Goal: Information Seeking & Learning: Learn about a topic

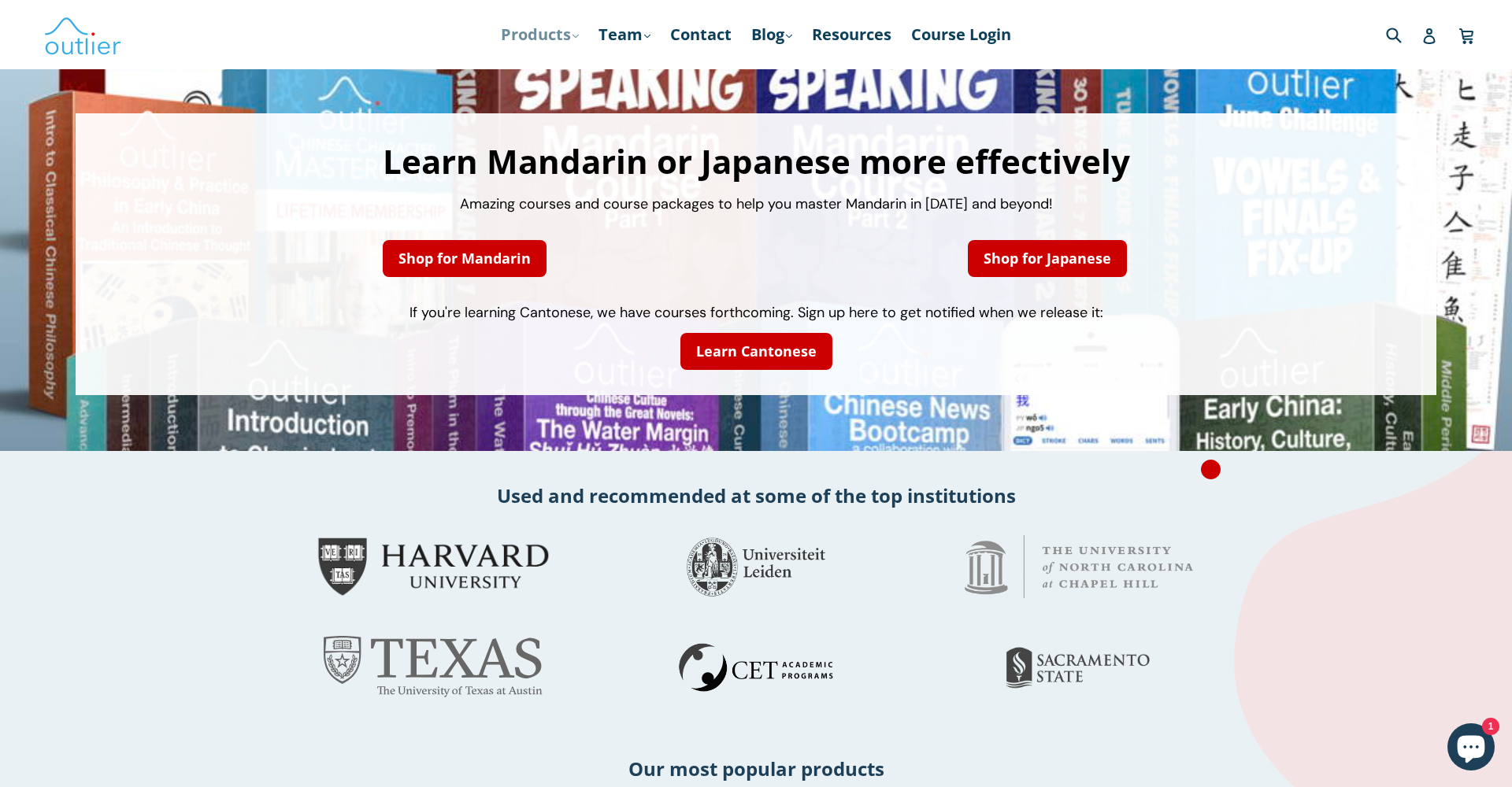
click at [573, 34] on icon ".cls-1{fill:#231f20}" at bounding box center [576, 36] width 6 height 6
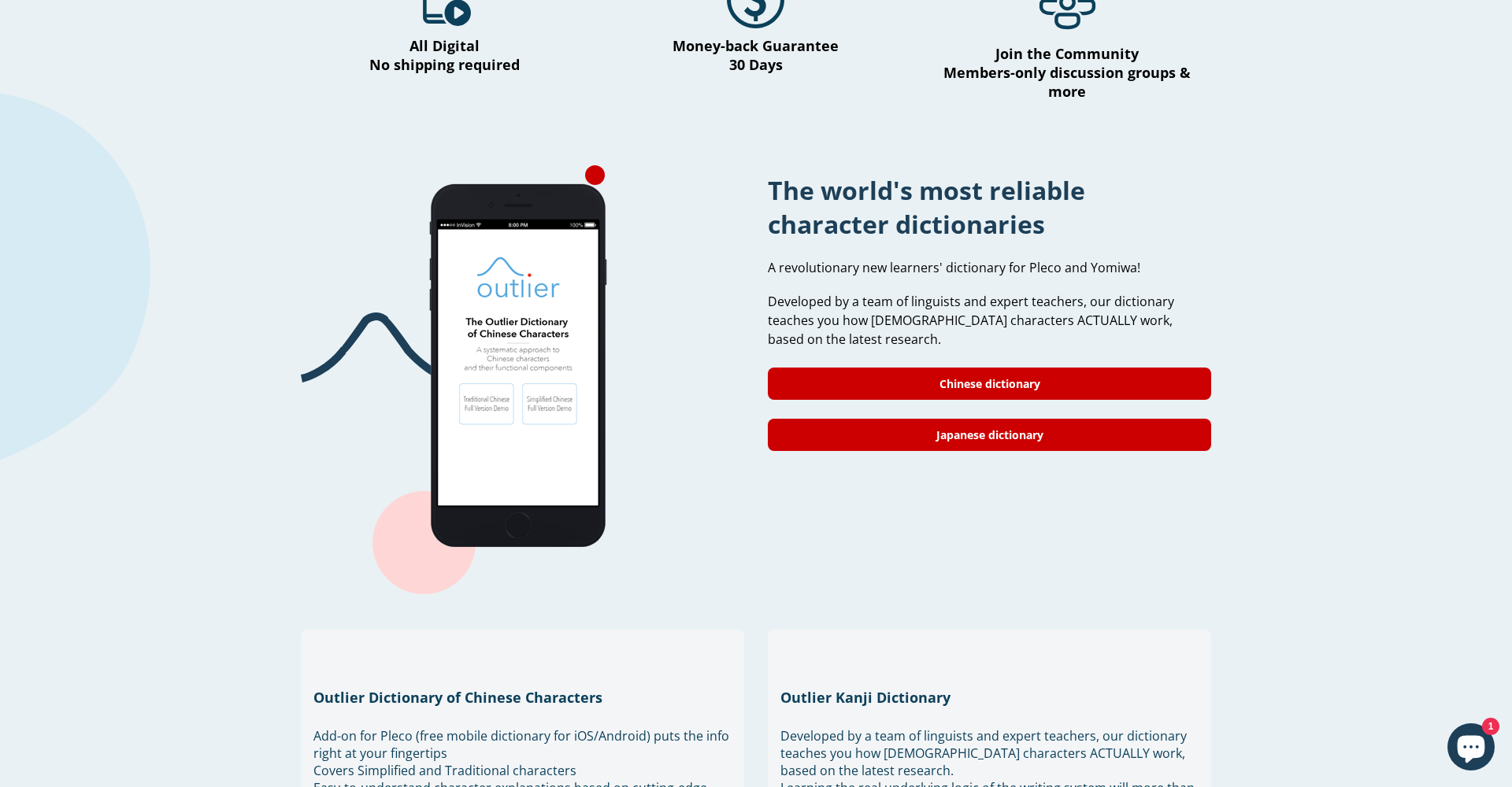
scroll to position [1175, 0]
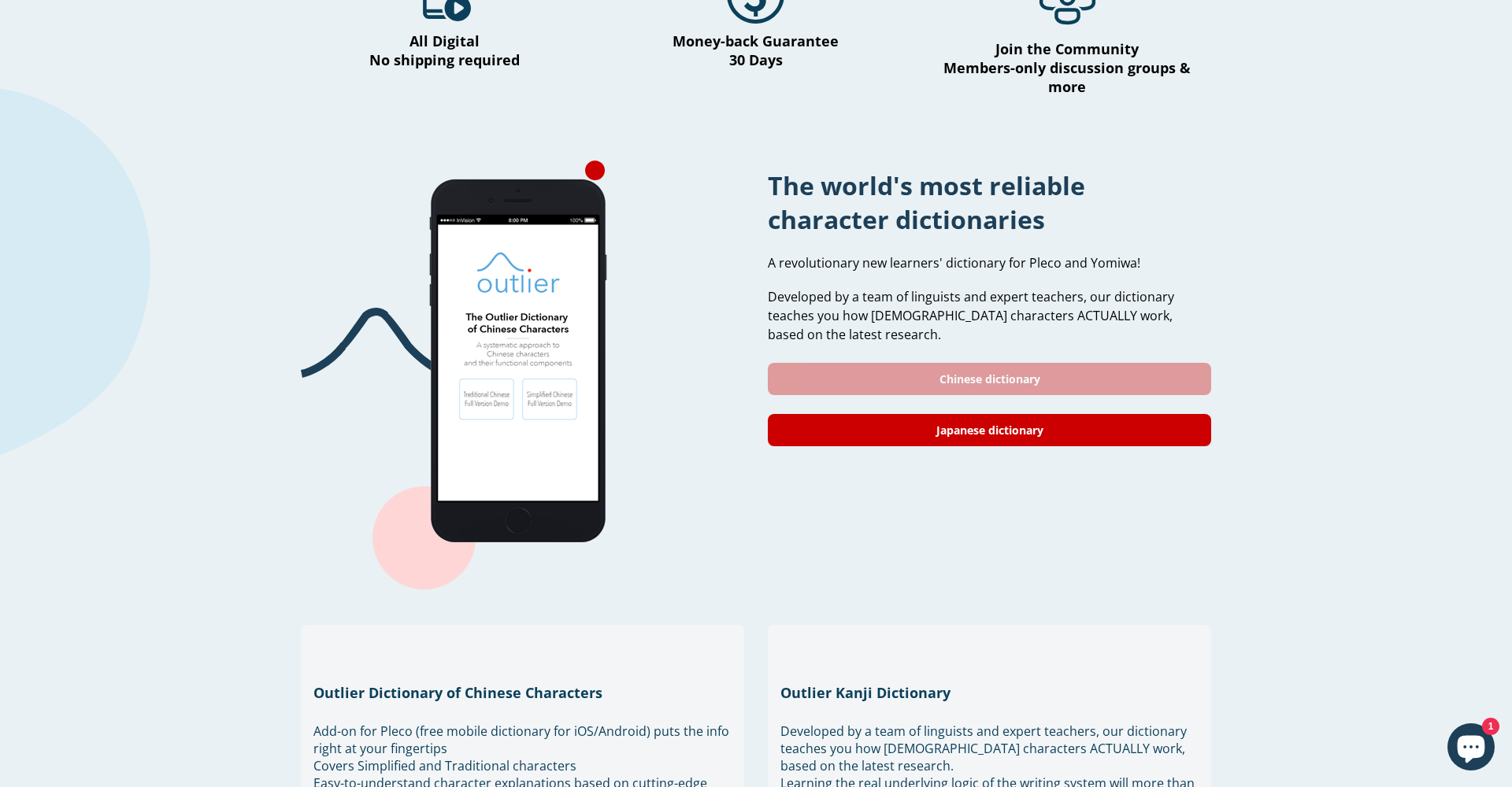
click at [906, 363] on link "Chinese dictionary" at bounding box center [990, 379] width 444 height 32
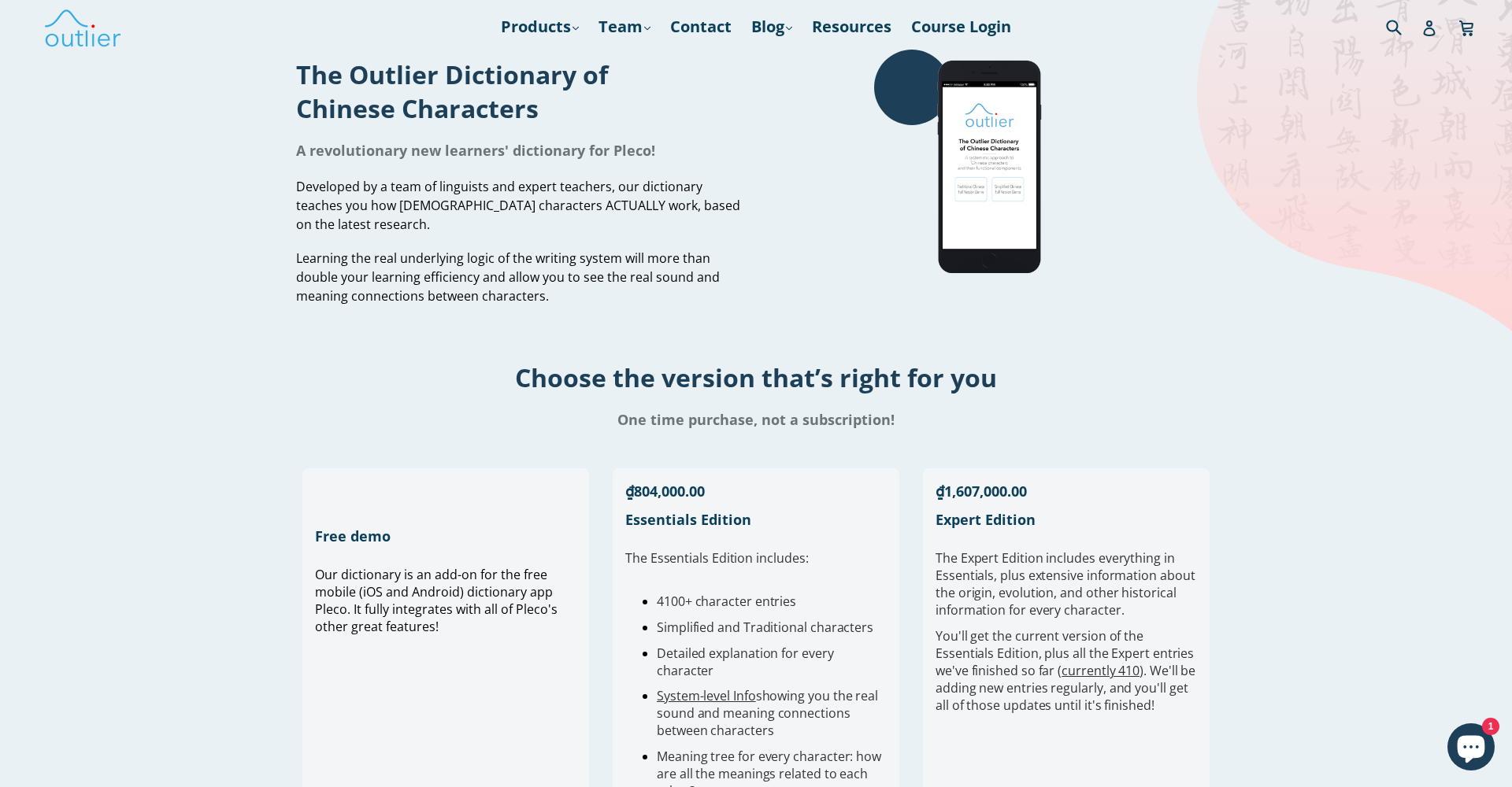
scroll to position [12, 0]
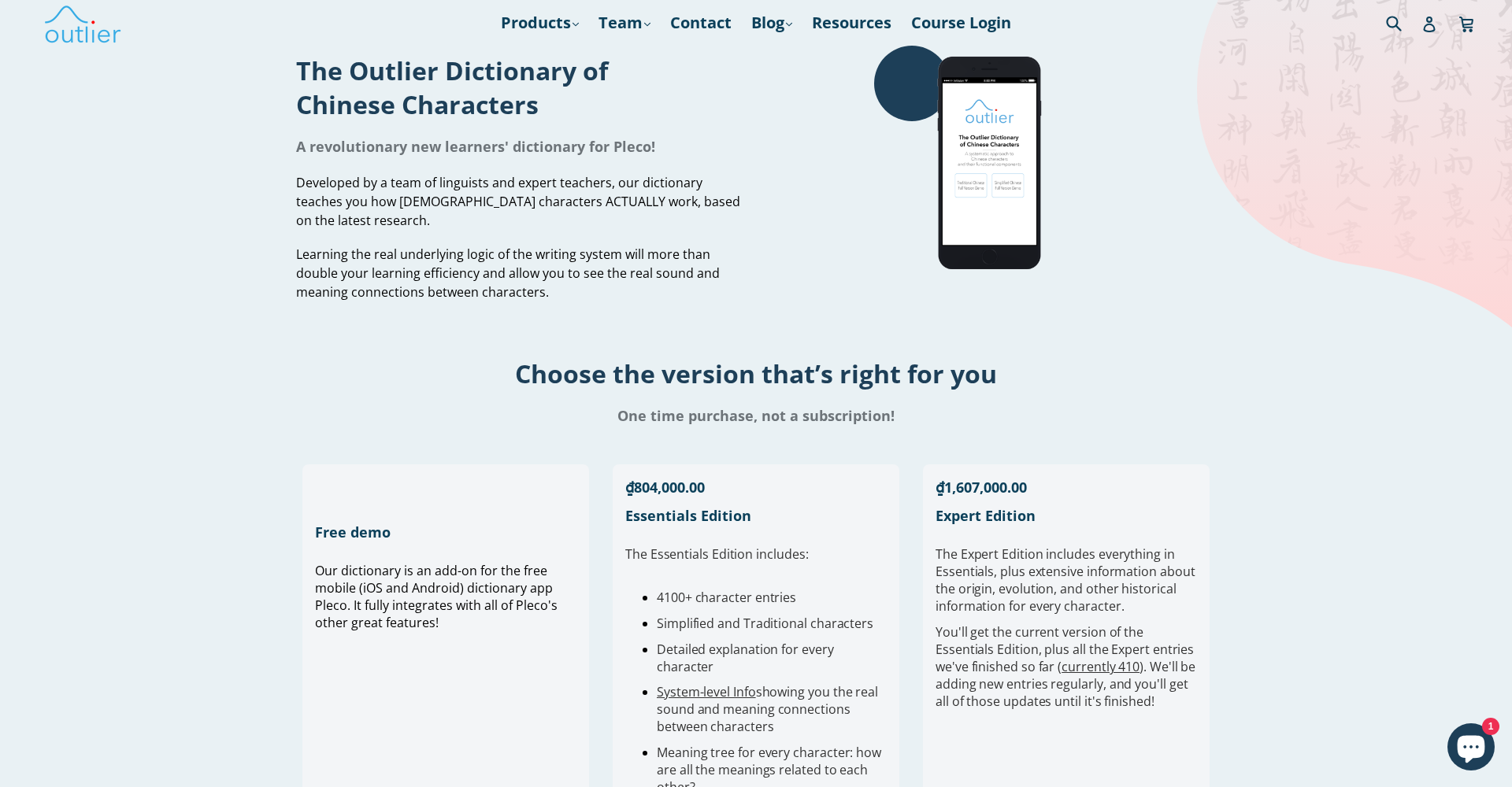
click at [323, 280] on span "Learning the real underlying logic of the writing system will more than double …" at bounding box center [508, 273] width 424 height 55
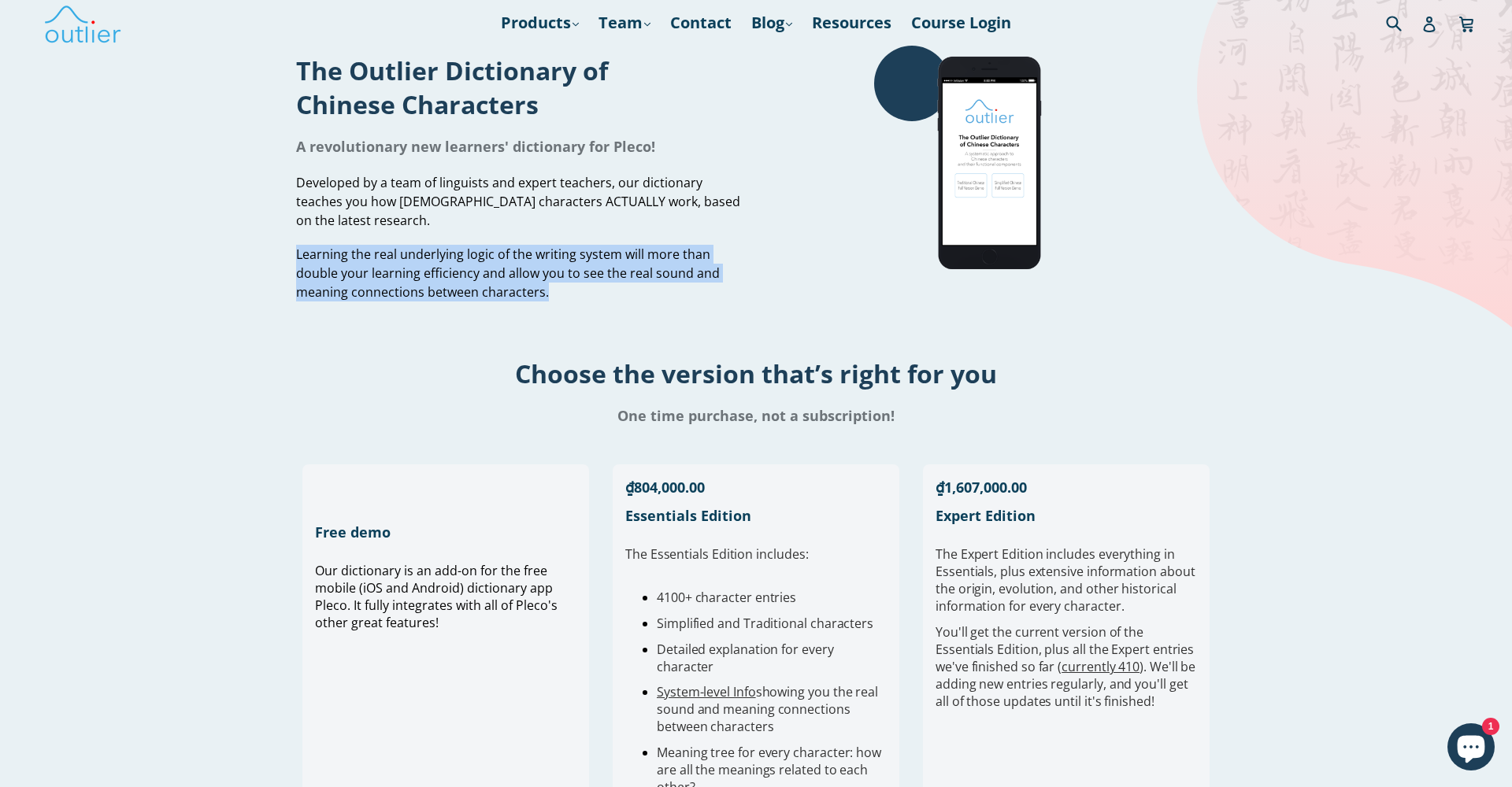
click at [323, 280] on span "Learning the real underlying logic of the writing system will more than double …" at bounding box center [508, 273] width 424 height 55
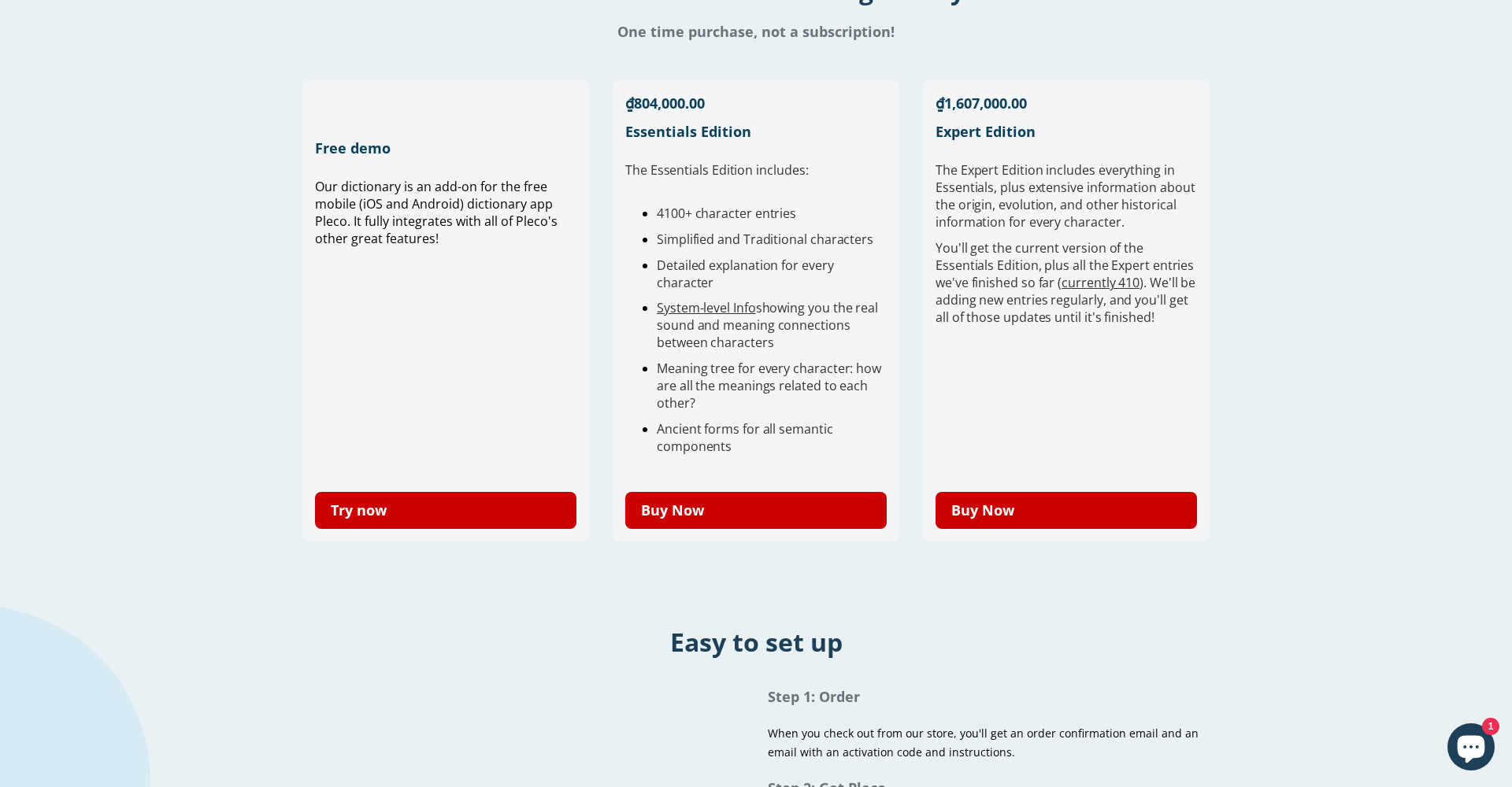
scroll to position [396, 0]
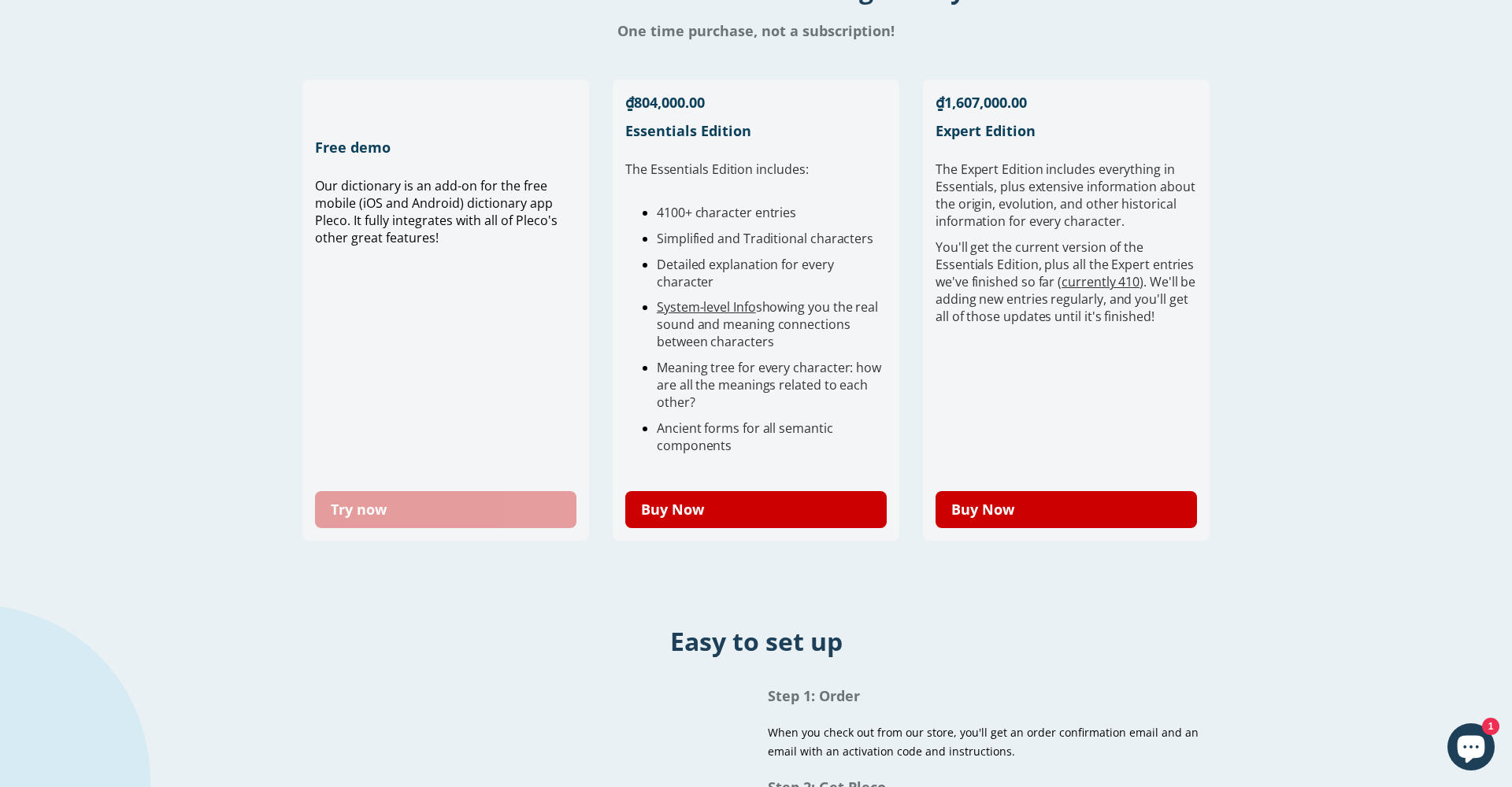
click at [485, 503] on link "Try now" at bounding box center [445, 509] width 261 height 37
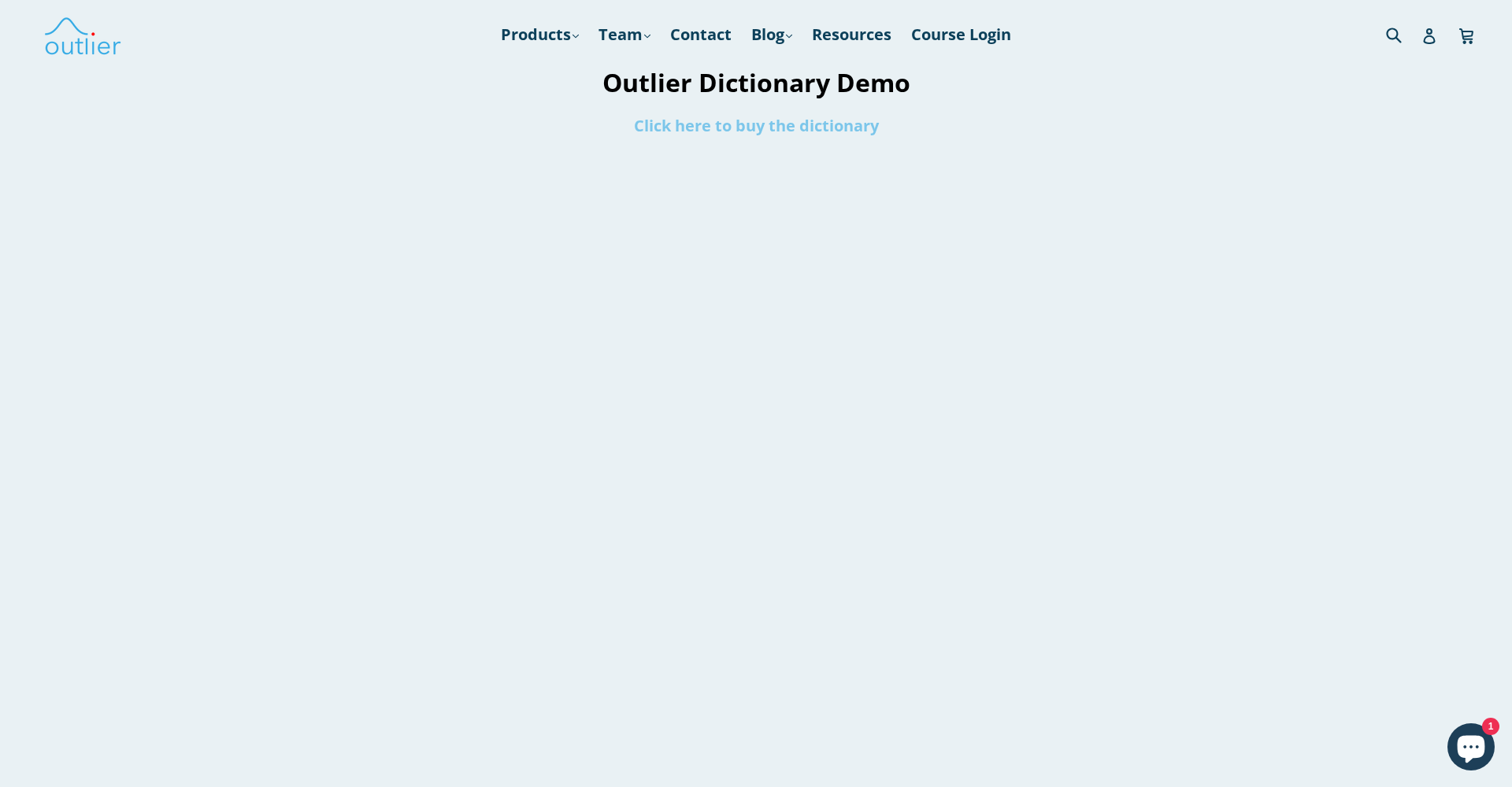
click at [746, 129] on link "Click here to buy the dictionary" at bounding box center [756, 126] width 245 height 22
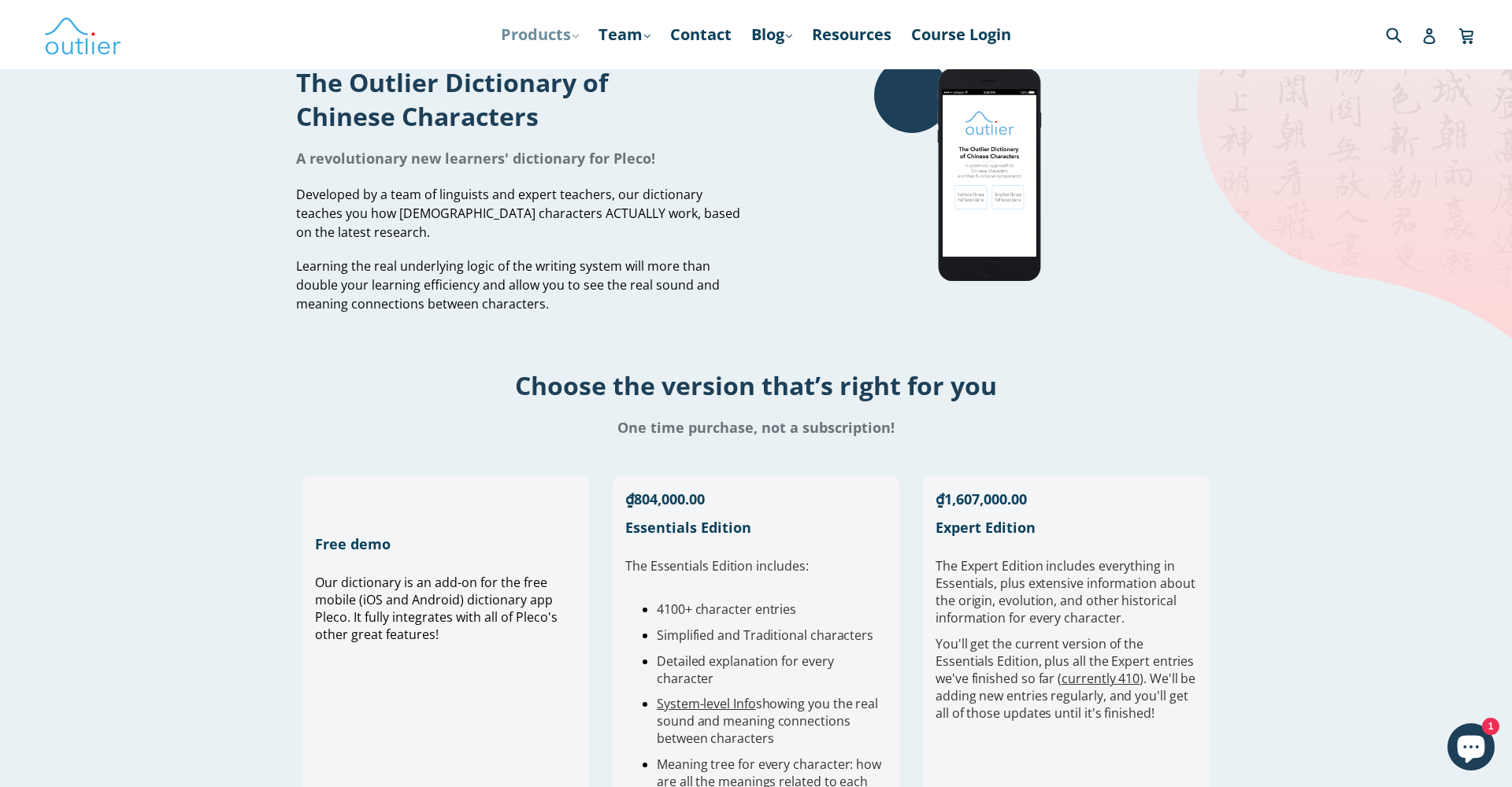
click at [574, 36] on icon at bounding box center [576, 35] width 6 height 4
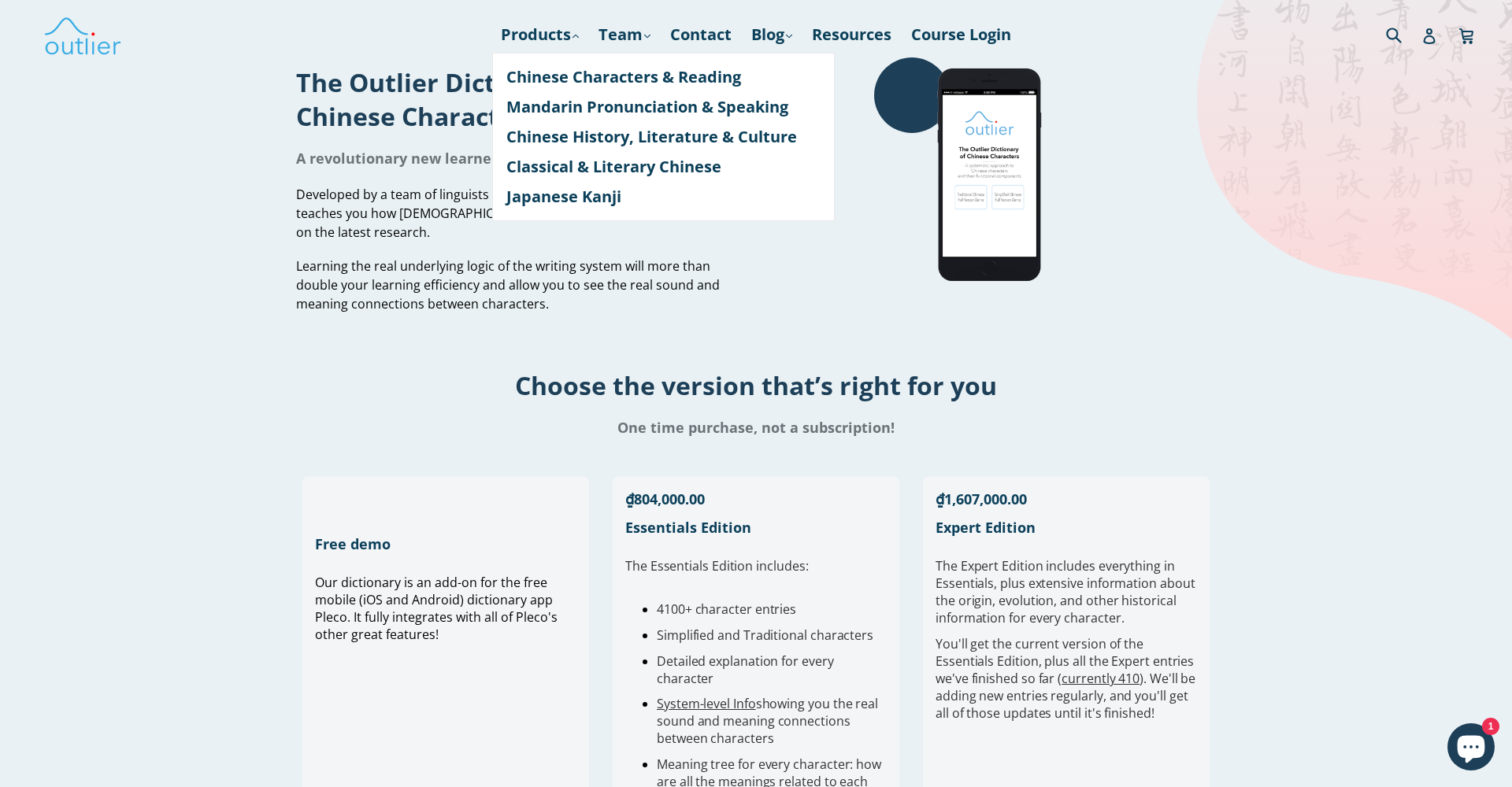
click at [756, 434] on h1 "One time purchase, not a subscription!" at bounding box center [756, 428] width 1512 height 19
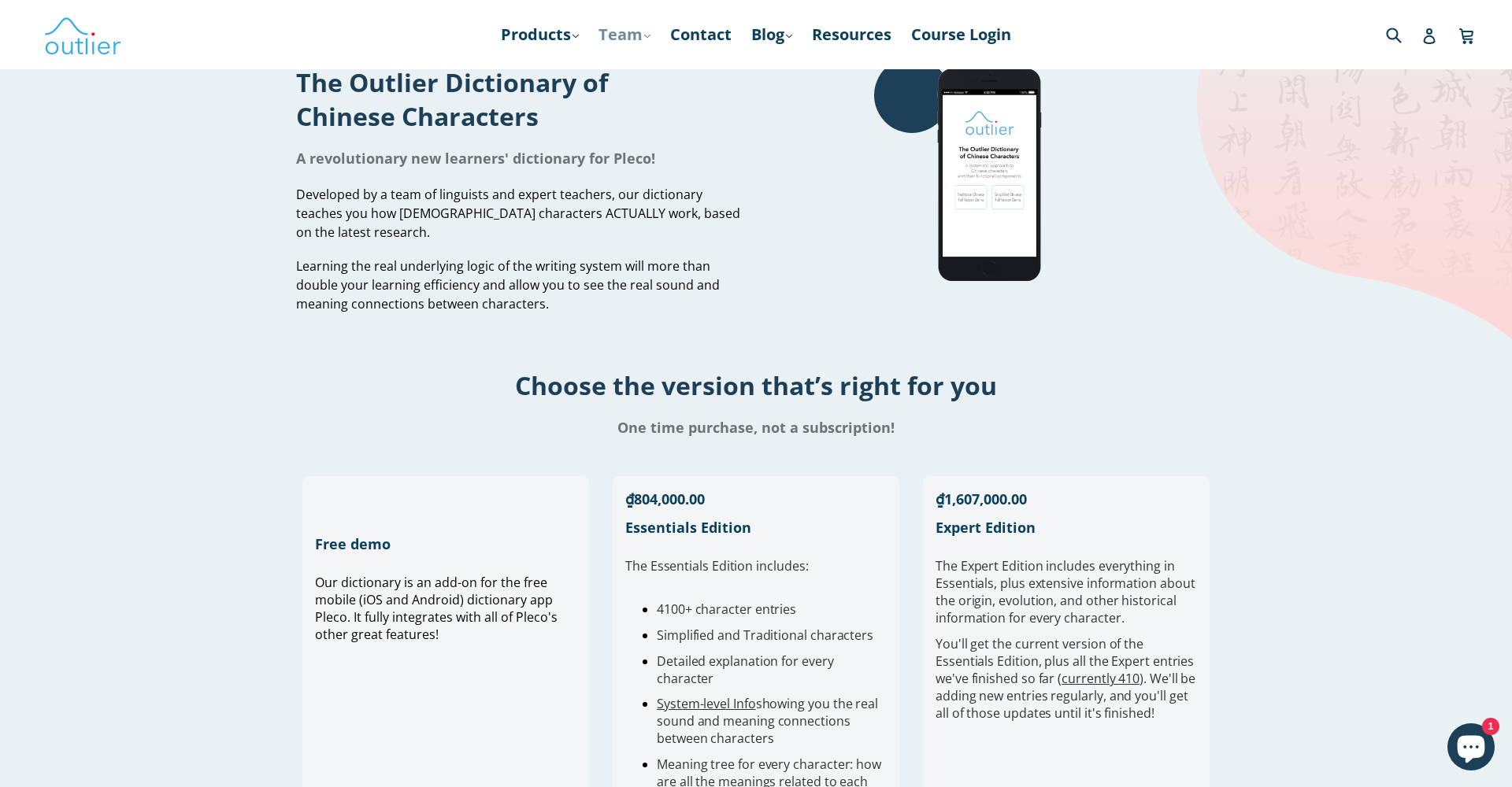
click at [647, 37] on icon at bounding box center [647, 35] width 6 height 4
click at [647, 36] on icon ".cls-1{fill:#231f20}" at bounding box center [647, 36] width 6 height 6
click at [90, 36] on img at bounding box center [82, 34] width 78 height 46
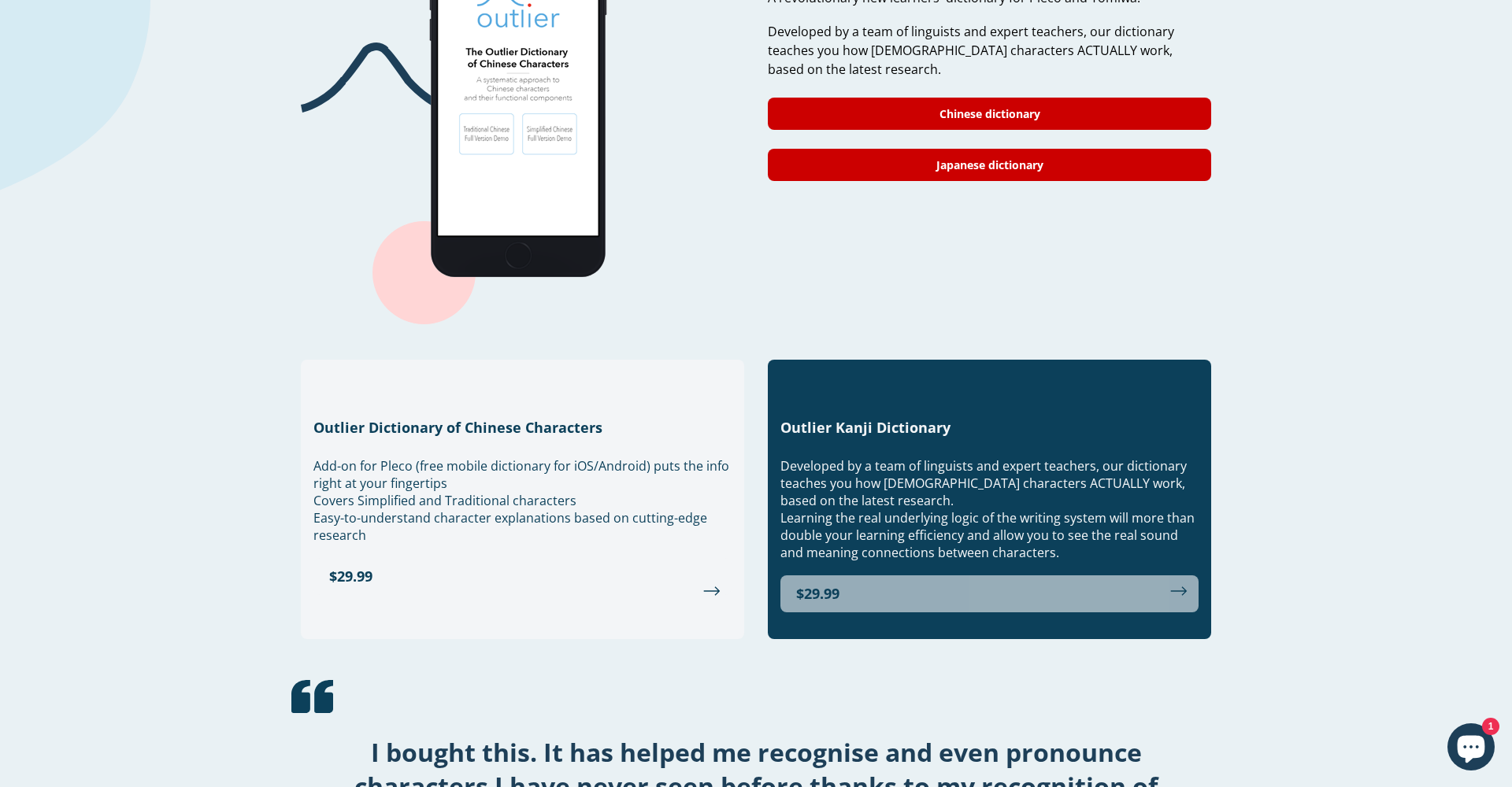
scroll to position [1162, 0]
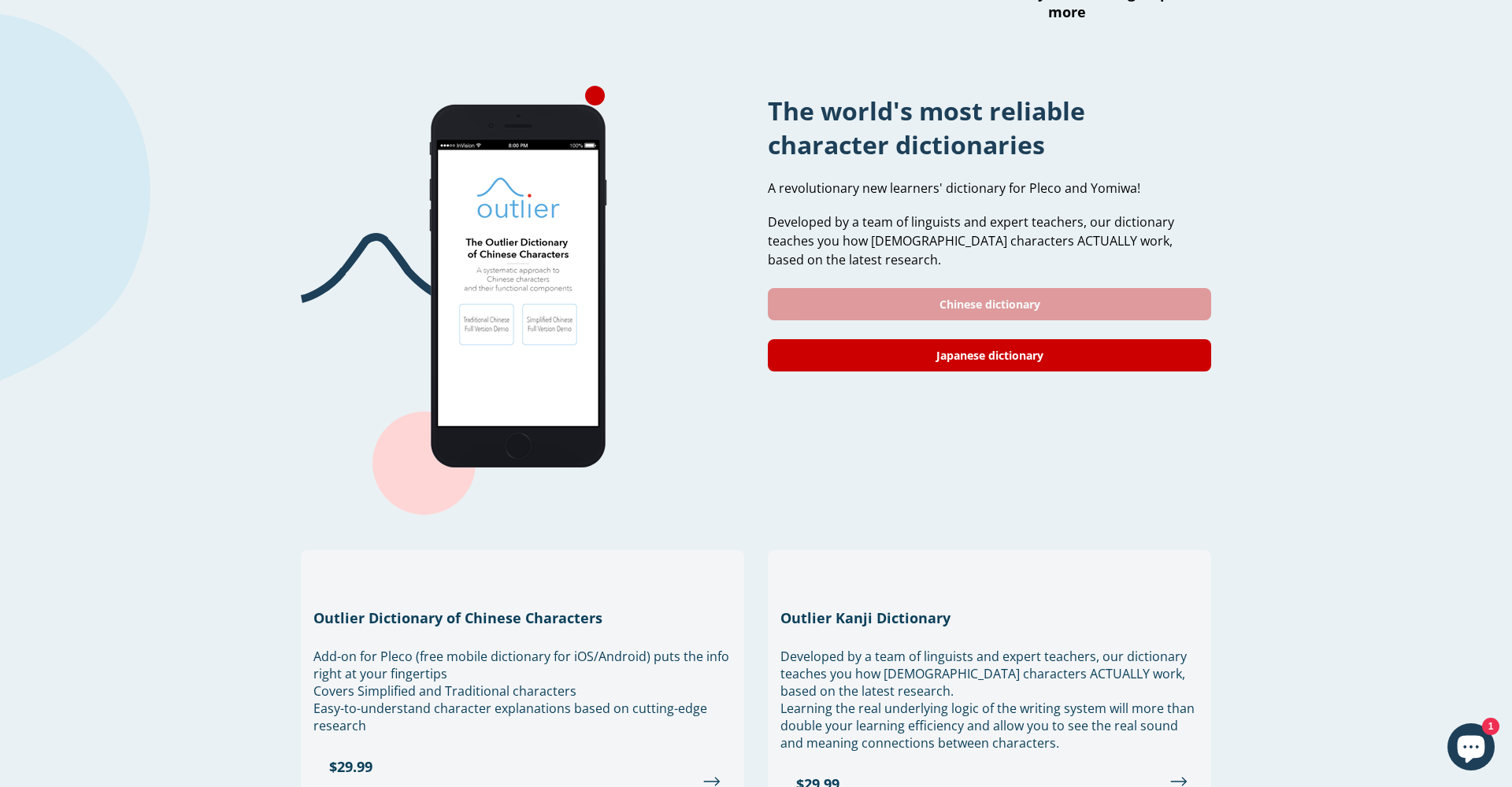
click at [904, 320] on link "Chinese dictionary" at bounding box center [990, 304] width 444 height 32
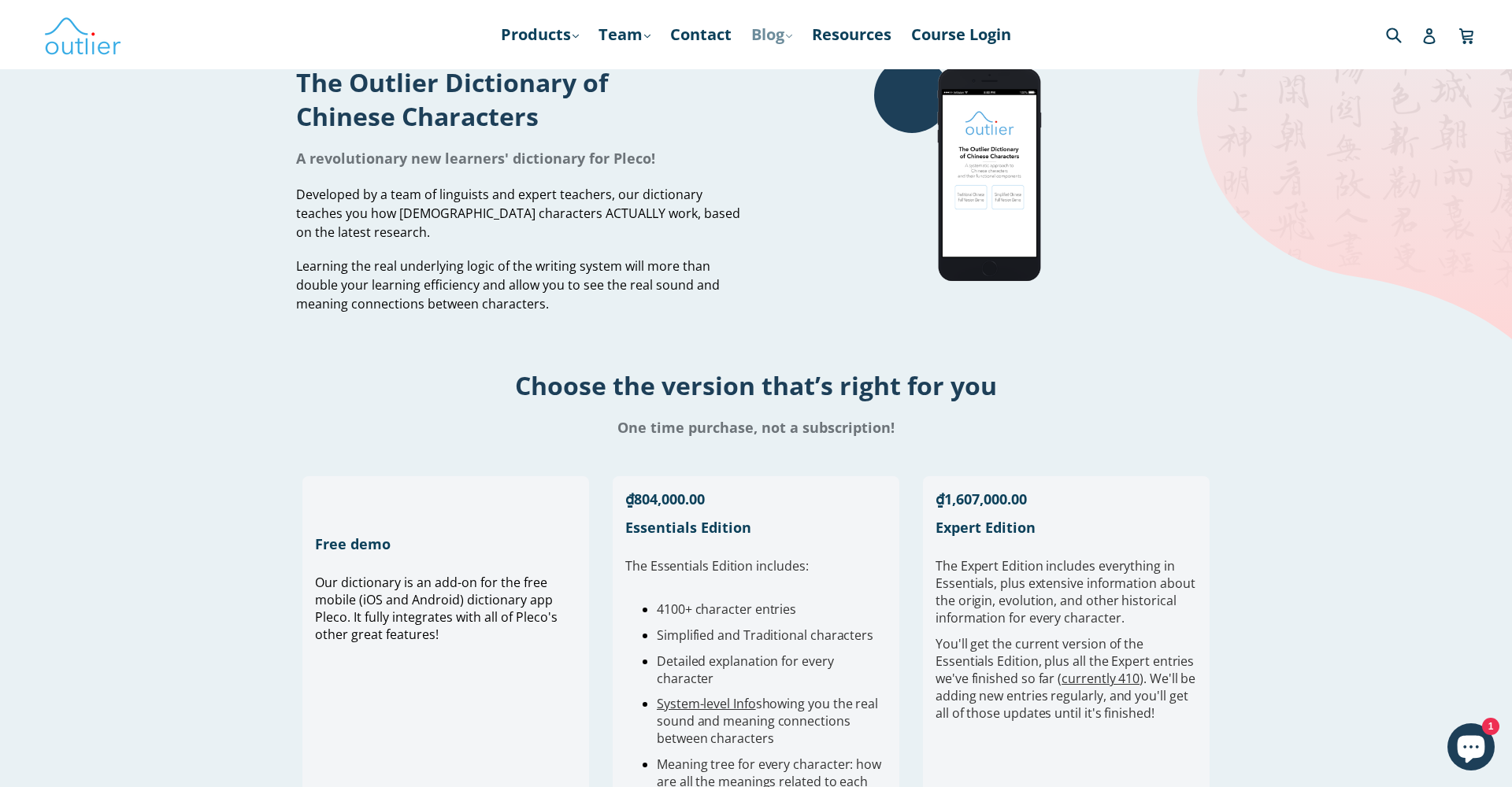
click at [798, 37] on link "Blog .cls-1{fill:#231f20} expand" at bounding box center [771, 34] width 57 height 28
click at [798, 75] on link "Chinese" at bounding box center [804, 77] width 95 height 30
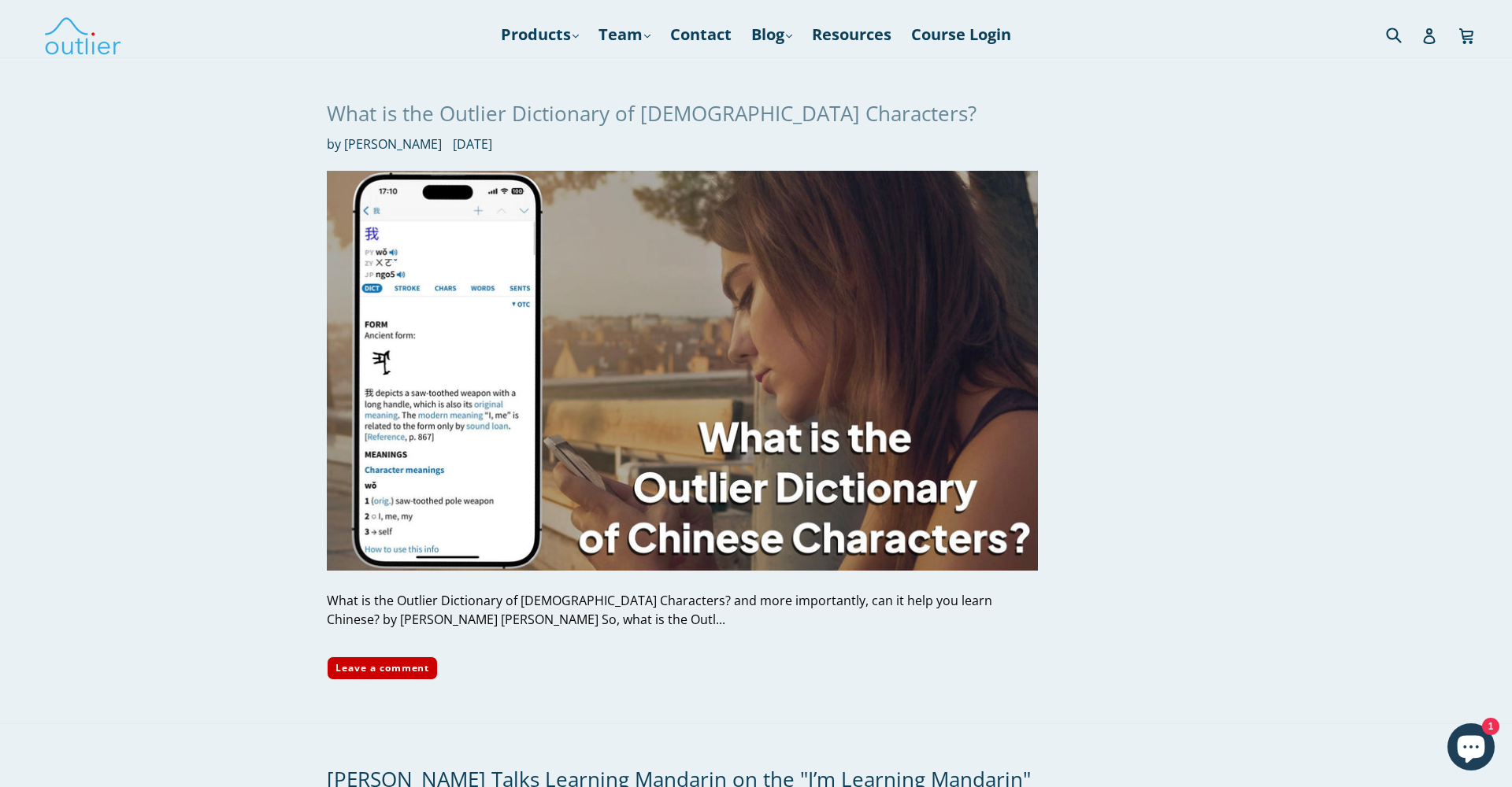
click at [610, 115] on link "What is the Outlier Dictionary of [DEMOGRAPHIC_DATA] Characters?" at bounding box center [651, 113] width 649 height 28
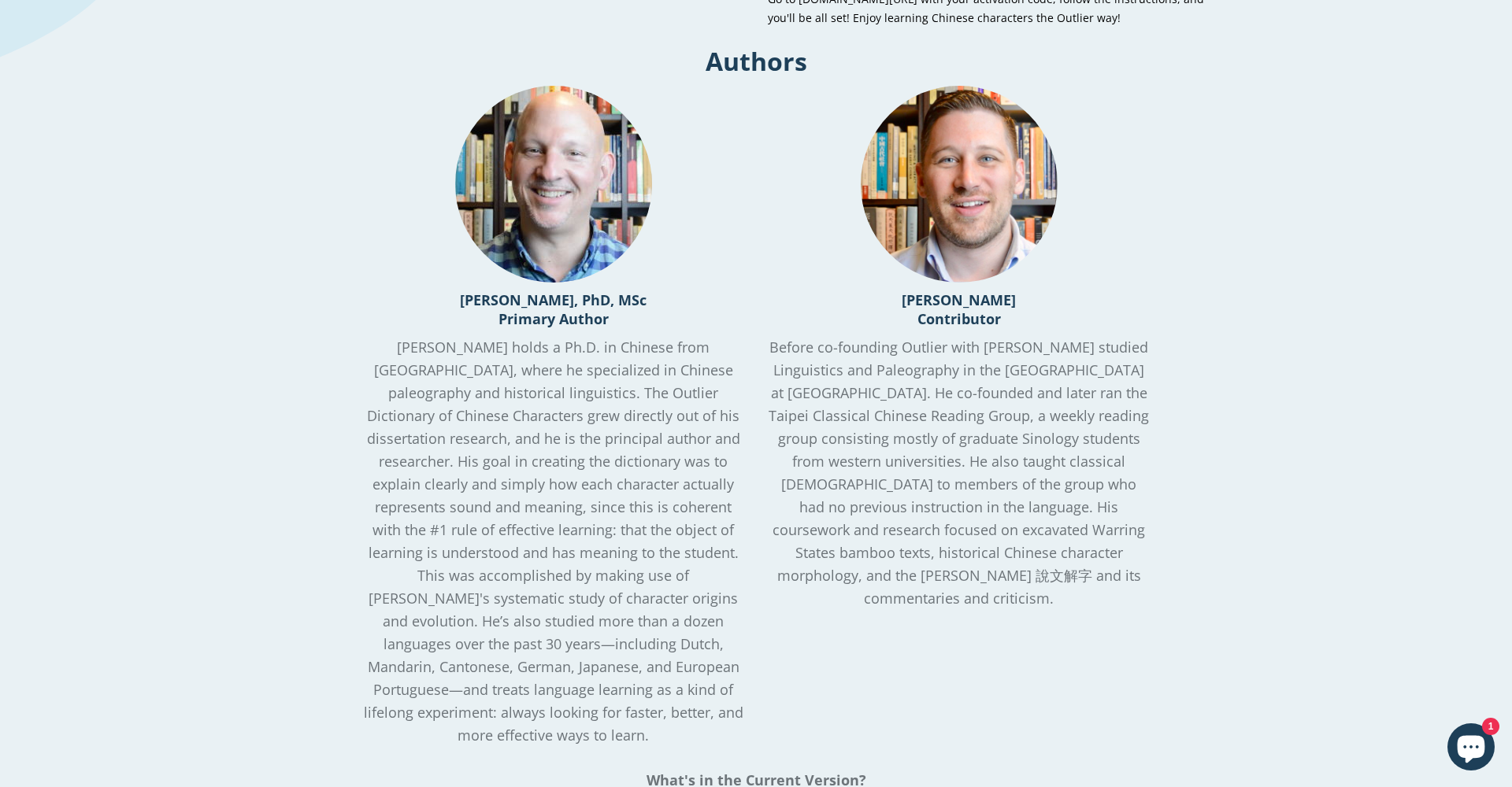
scroll to position [1351, 0]
